Goal: Information Seeking & Learning: Learn about a topic

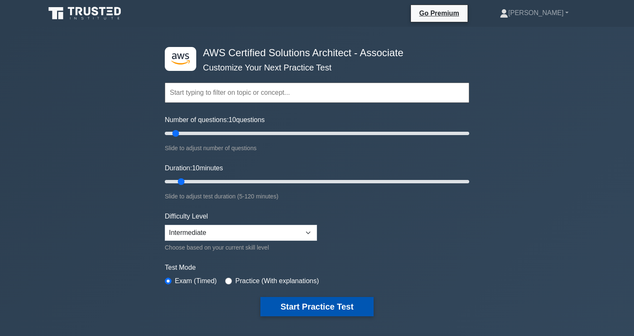
click at [314, 309] on button "Start Practice Test" at bounding box center [317, 306] width 113 height 19
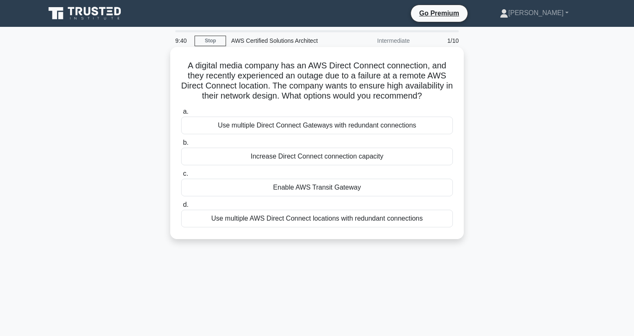
click at [350, 218] on div "Use multiple AWS Direct Connect locations with redundant connections" at bounding box center [317, 219] width 272 height 18
click at [181, 208] on input "d. Use multiple AWS Direct Connect locations with redundant connections" at bounding box center [181, 204] width 0 height 5
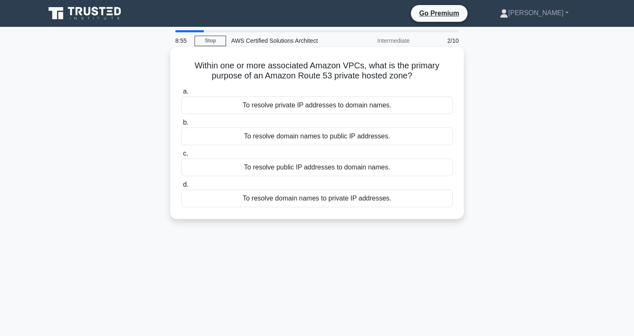
click at [331, 140] on div "To resolve domain names to public IP addresses." at bounding box center [317, 137] width 272 height 18
click at [181, 125] on input "b. To resolve domain names to public IP addresses." at bounding box center [181, 122] width 0 height 5
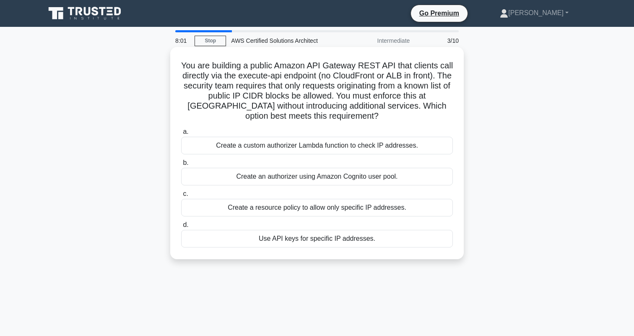
click at [324, 204] on div "Create a resource policy to allow only specific IP addresses." at bounding box center [317, 208] width 272 height 18
click at [181, 197] on input "c. Create a resource policy to allow only specific IP addresses." at bounding box center [181, 193] width 0 height 5
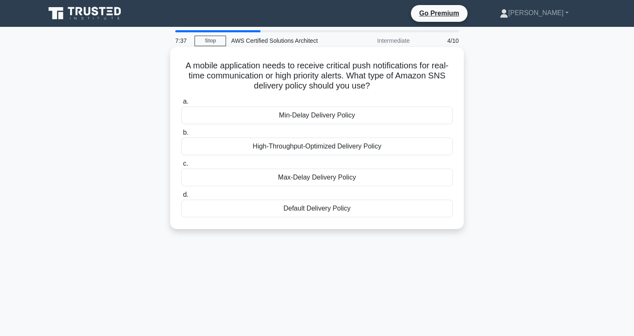
click at [332, 117] on div "Min-Delay Delivery Policy" at bounding box center [317, 116] width 272 height 18
click at [181, 104] on input "a. Min-Delay Delivery Policy" at bounding box center [181, 101] width 0 height 5
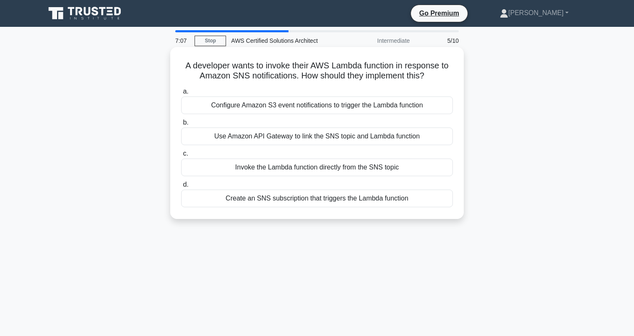
click at [332, 108] on div "Configure Amazon S3 event notifications to trigger the Lambda function" at bounding box center [317, 105] width 272 height 18
click at [181, 94] on input "a. Configure Amazon S3 event notifications to trigger the Lambda function" at bounding box center [181, 91] width 0 height 5
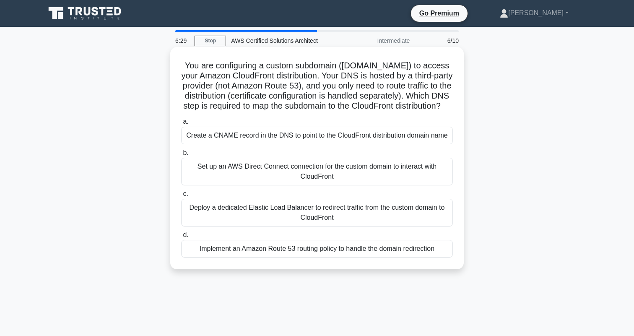
click at [355, 213] on div "Deploy a dedicated Elastic Load Balancer to redirect traffic from the custom do…" at bounding box center [317, 213] width 272 height 28
click at [181, 197] on input "c. Deploy a dedicated Elastic Load Balancer to redirect traffic from the custom…" at bounding box center [181, 193] width 0 height 5
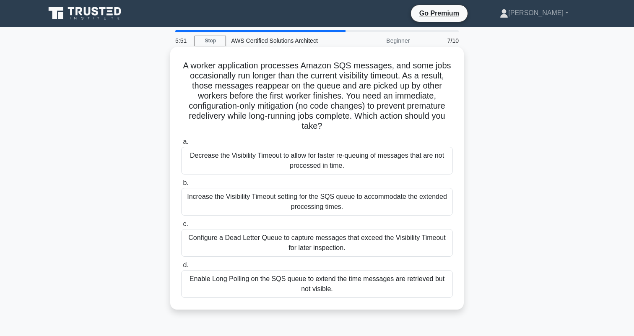
click at [365, 245] on div "Configure a Dead Letter Queue to capture messages that exceed the Visibility Ti…" at bounding box center [317, 243] width 272 height 28
click at [181, 227] on input "c. Configure a Dead Letter Queue to capture messages that exceed the Visibility…" at bounding box center [181, 224] width 0 height 5
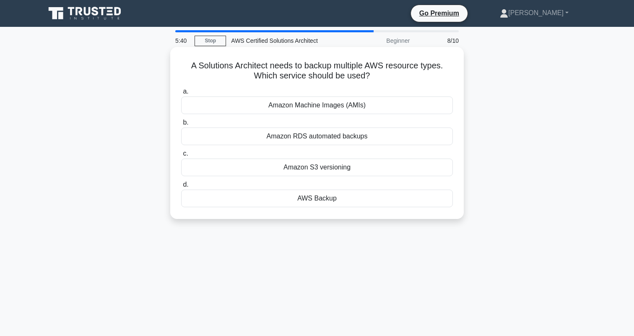
click at [326, 197] on div "AWS Backup" at bounding box center [317, 199] width 272 height 18
click at [181, 188] on input "d. AWS Backup" at bounding box center [181, 184] width 0 height 5
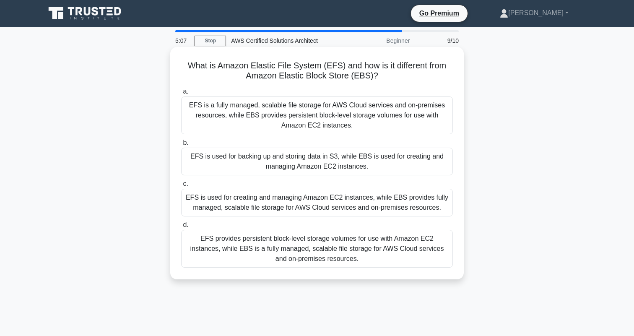
click at [352, 121] on div "EFS is a fully managed, scalable file storage for AWS Cloud services and on-pre…" at bounding box center [317, 115] width 272 height 38
click at [181, 94] on input "a. EFS is a fully managed, scalable file storage for AWS Cloud services and on-…" at bounding box center [181, 91] width 0 height 5
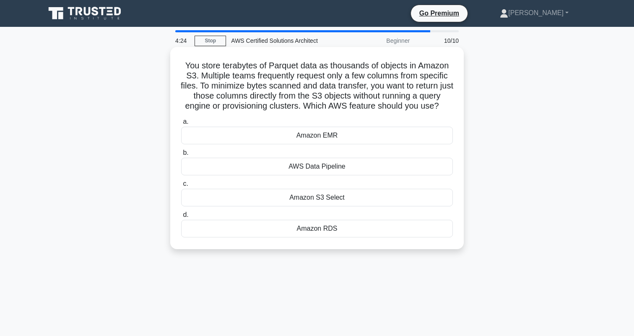
click at [323, 229] on div "Amazon RDS" at bounding box center [317, 229] width 272 height 18
click at [181, 218] on input "d. Amazon RDS" at bounding box center [181, 214] width 0 height 5
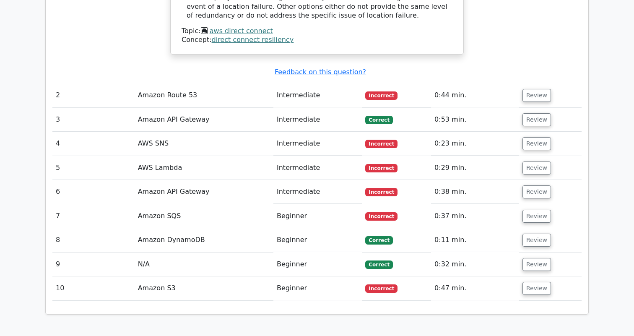
scroll to position [1011, 0]
click at [535, 282] on button "Review" at bounding box center [537, 288] width 29 height 13
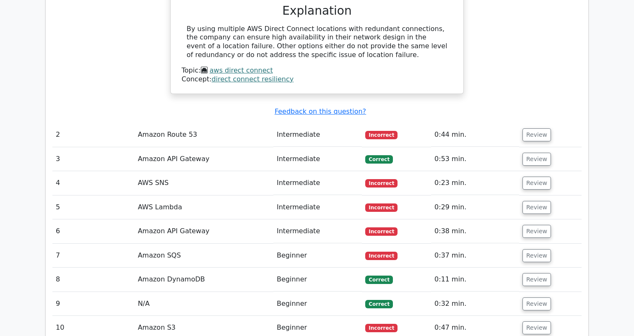
scroll to position [951, 0]
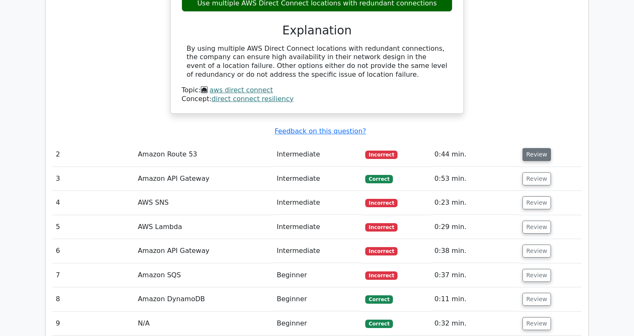
click at [537, 148] on button "Review" at bounding box center [537, 154] width 29 height 13
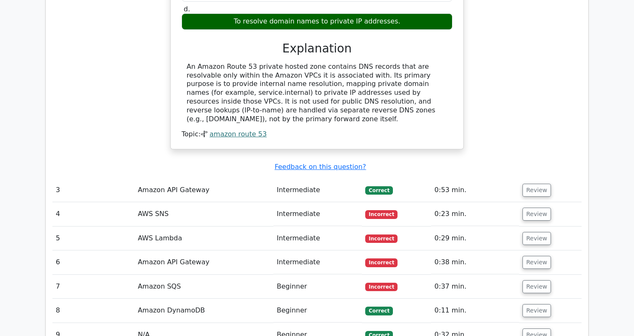
scroll to position [1250, 0]
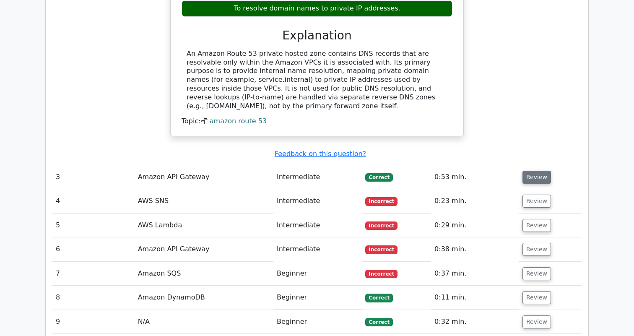
click at [535, 171] on button "Review" at bounding box center [537, 177] width 29 height 13
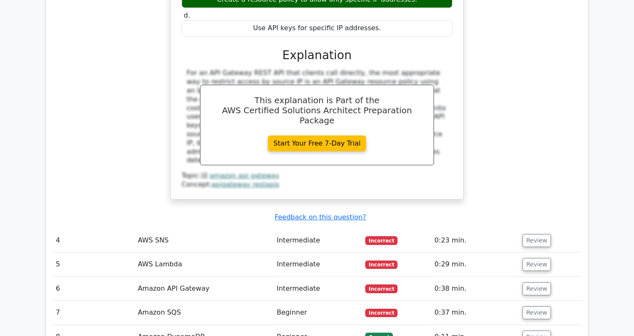
scroll to position [1609, 0]
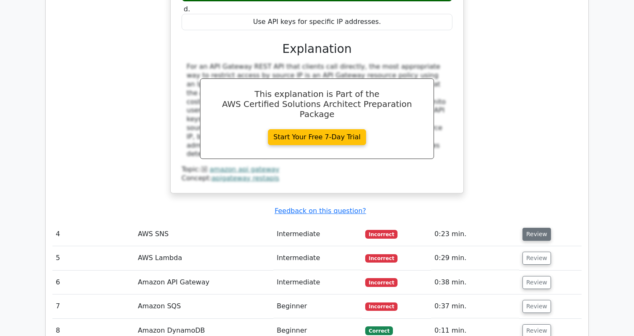
click at [545, 228] on button "Review" at bounding box center [537, 234] width 29 height 13
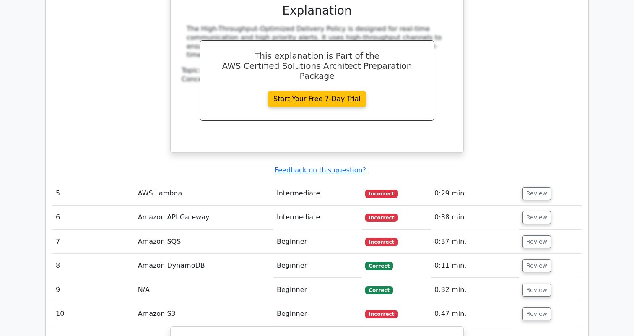
scroll to position [2023, 0]
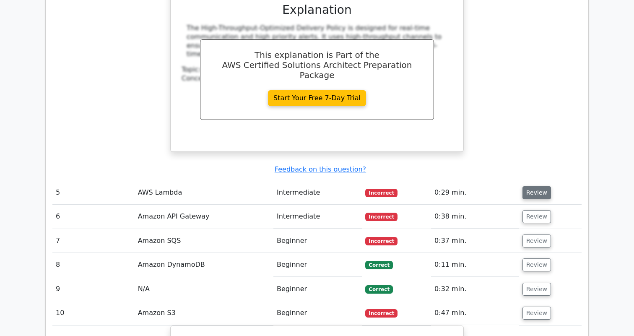
click at [540, 186] on button "Review" at bounding box center [537, 192] width 29 height 13
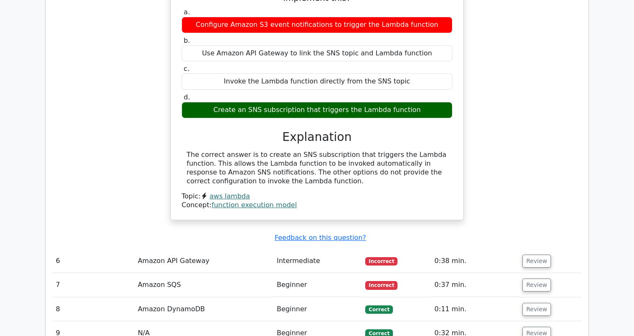
scroll to position [2307, 0]
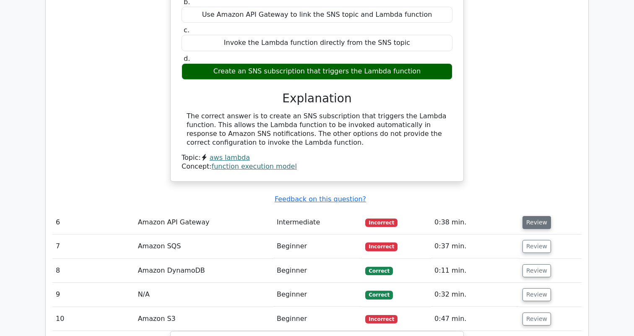
click at [535, 216] on button "Review" at bounding box center [537, 222] width 29 height 13
click at [537, 216] on button "Review" at bounding box center [537, 222] width 29 height 13
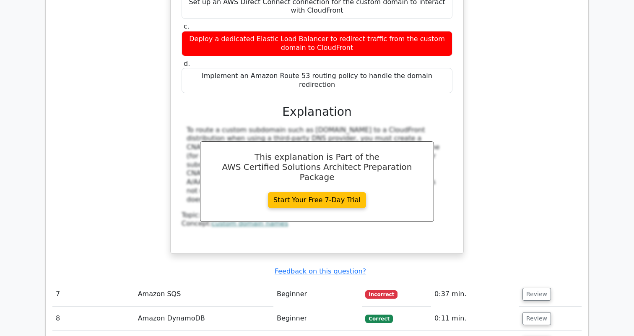
scroll to position [2678, 0]
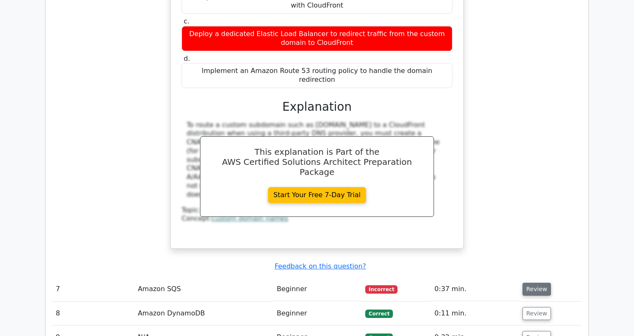
click at [528, 283] on button "Review" at bounding box center [537, 289] width 29 height 13
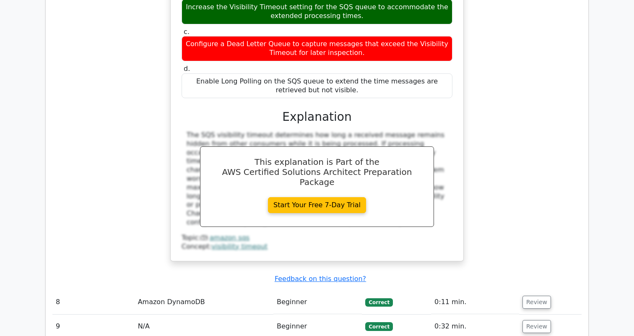
scroll to position [3234, 0]
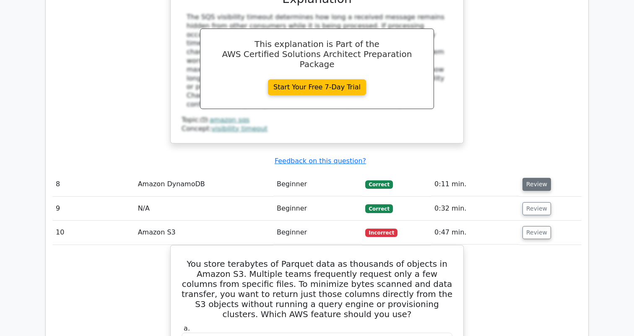
click at [533, 178] on button "Review" at bounding box center [537, 184] width 29 height 13
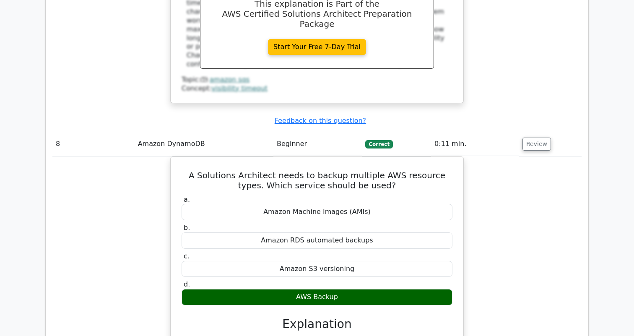
scroll to position [3275, 0]
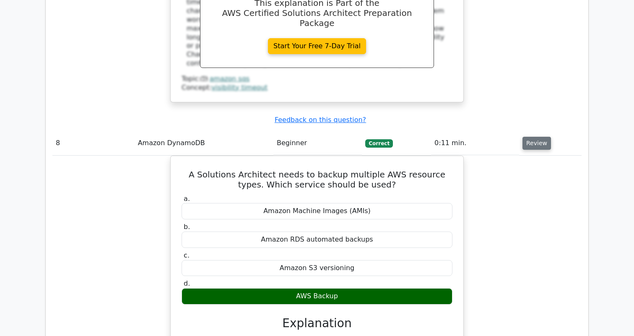
click at [531, 137] on button "Review" at bounding box center [537, 143] width 29 height 13
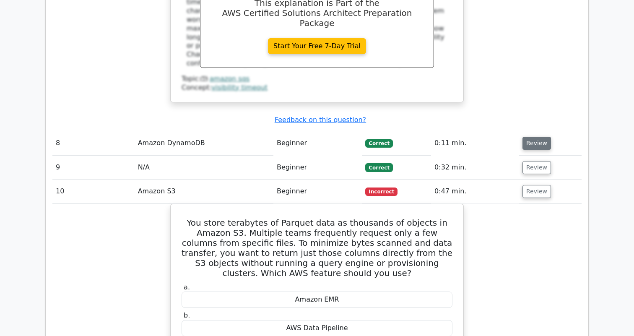
click at [533, 137] on button "Review" at bounding box center [537, 143] width 29 height 13
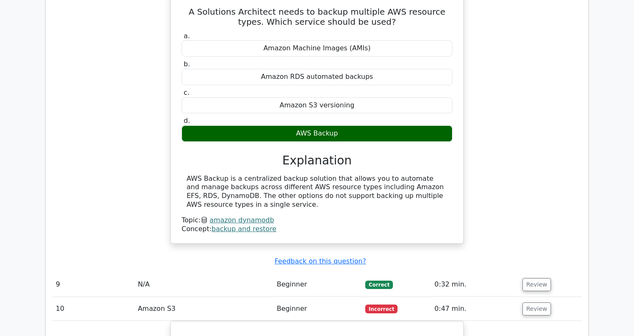
scroll to position [3457, 0]
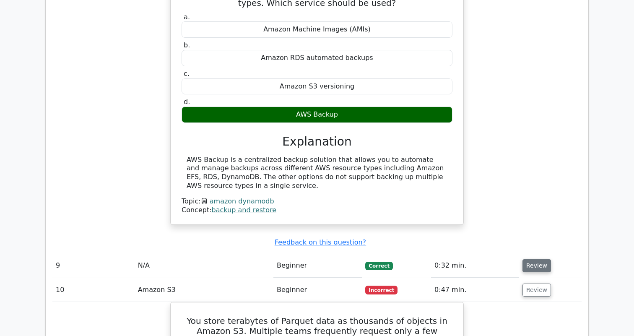
click at [533, 259] on button "Review" at bounding box center [537, 265] width 29 height 13
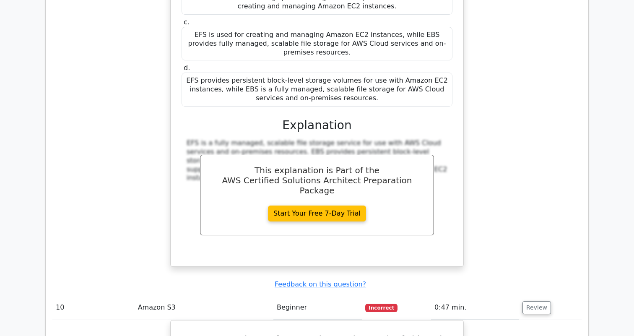
scroll to position [3859, 0]
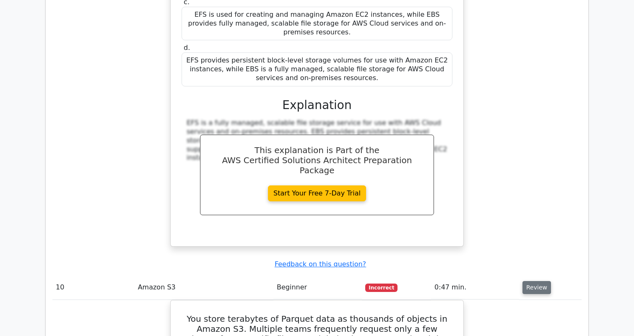
click at [533, 281] on button "Review" at bounding box center [537, 287] width 29 height 13
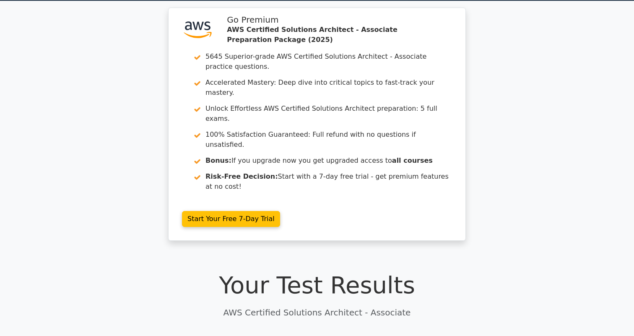
scroll to position [0, 0]
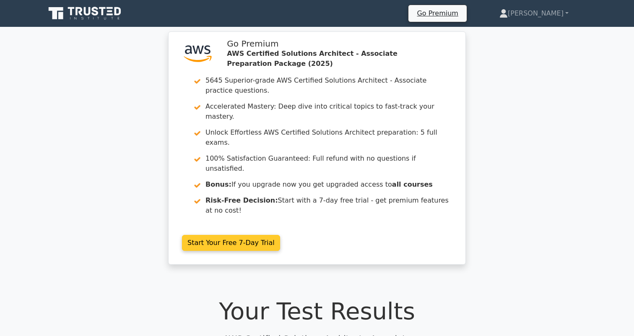
click at [250, 235] on link "Start Your Free 7-Day Trial" at bounding box center [231, 243] width 98 height 16
